Goal: Task Accomplishment & Management: Use online tool/utility

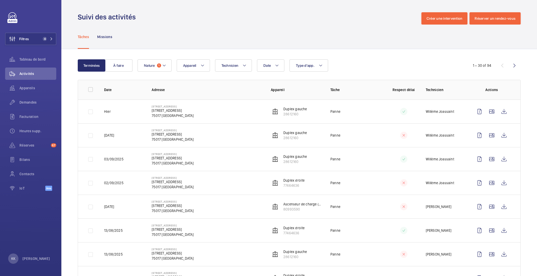
scroll to position [1, 0]
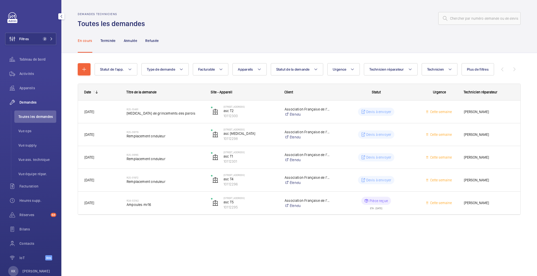
click at [47, 41] on span "2" at bounding box center [47, 39] width 12 height 4
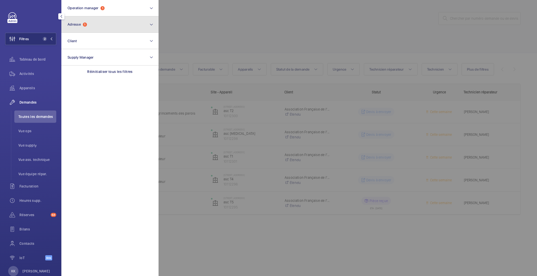
click at [75, 30] on button "Adresse 1" at bounding box center [109, 24] width 97 height 16
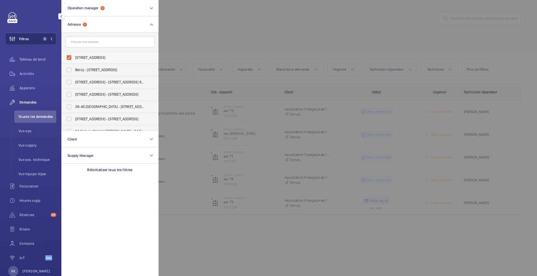
click at [80, 57] on span "[STREET_ADDRESS]" at bounding box center [110, 57] width 70 height 5
click at [74, 57] on input "[STREET_ADDRESS]" at bounding box center [69, 57] width 10 height 10
checkbox input "false"
click at [234, 30] on div at bounding box center [427, 138] width 537 height 276
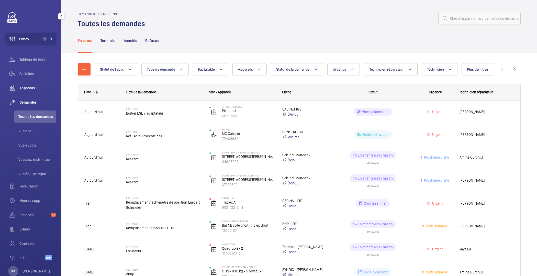
click at [38, 87] on span "Appareils" at bounding box center [37, 87] width 37 height 5
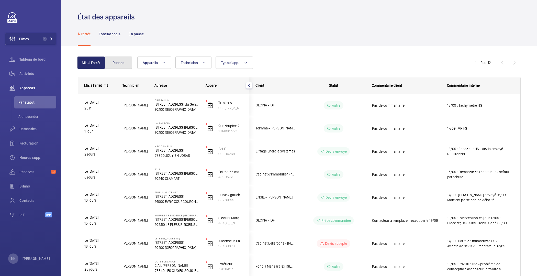
click at [126, 62] on button "Pannes" at bounding box center [119, 62] width 28 height 12
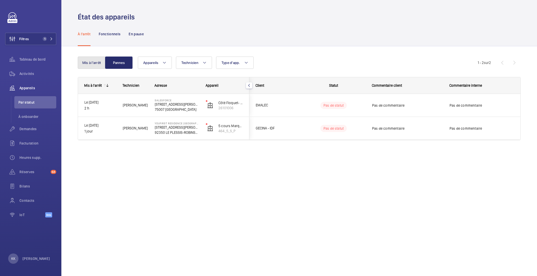
click at [92, 63] on button "Mis à l'arrêt" at bounding box center [92, 62] width 28 height 12
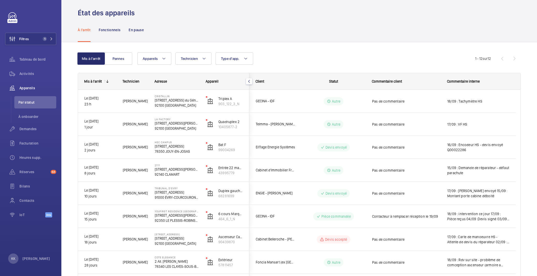
scroll to position [118, 0]
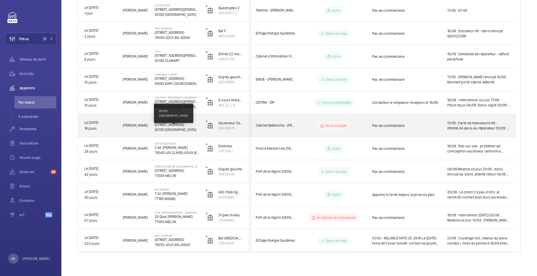
click at [166, 129] on p "92100 [GEOGRAPHIC_DATA]" at bounding box center [177, 129] width 44 height 5
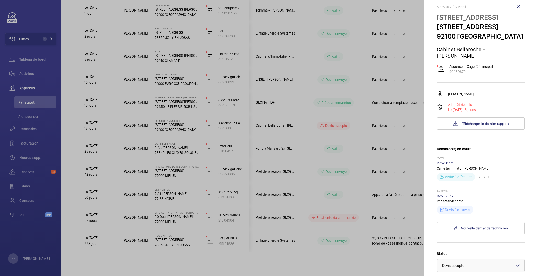
scroll to position [22, 0]
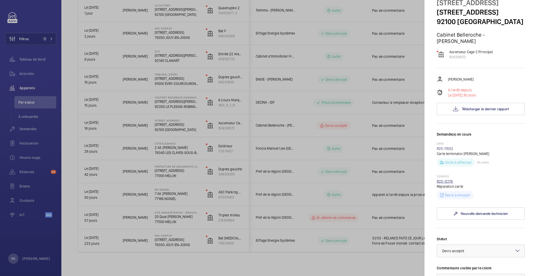
click at [445, 183] on link "R25-12176" at bounding box center [445, 181] width 16 height 4
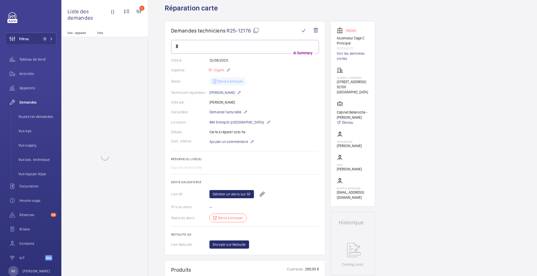
scroll to position [36, 0]
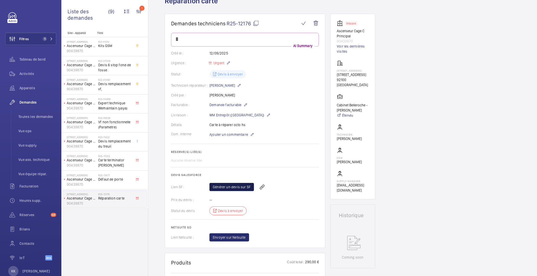
click at [245, 189] on link "Générer un devis sur SF" at bounding box center [231, 187] width 44 height 8
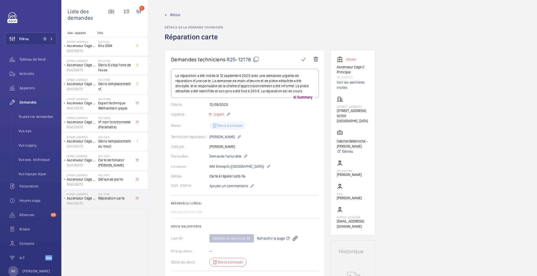
click at [162, 22] on wm-front-admin-header "Retour Détails de la demande technicien Réparation carte" at bounding box center [342, 25] width 389 height 50
click at [172, 13] on span "Retour" at bounding box center [175, 14] width 10 height 5
